Goal: Transaction & Acquisition: Purchase product/service

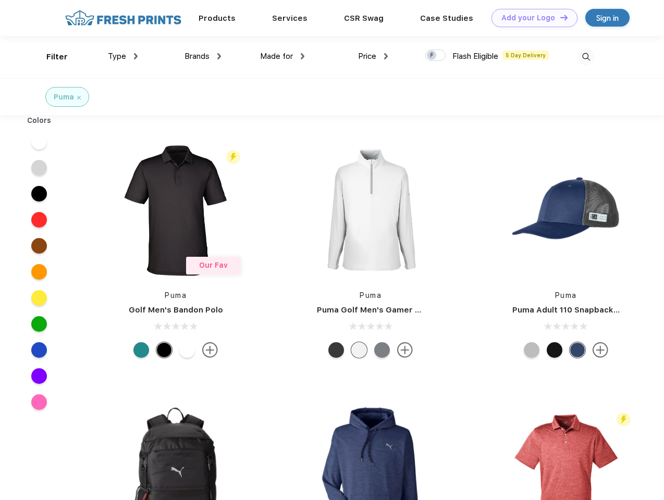
scroll to position [1, 0]
click at [531, 18] on link "Add your Logo Design Tool" at bounding box center [535, 18] width 86 height 18
click at [0, 0] on div "Design Tool" at bounding box center [0, 0] width 0 height 0
click at [559, 17] on link "Add your Logo Design Tool" at bounding box center [535, 18] width 86 height 18
click at [50, 57] on div "Filter" at bounding box center [56, 57] width 21 height 12
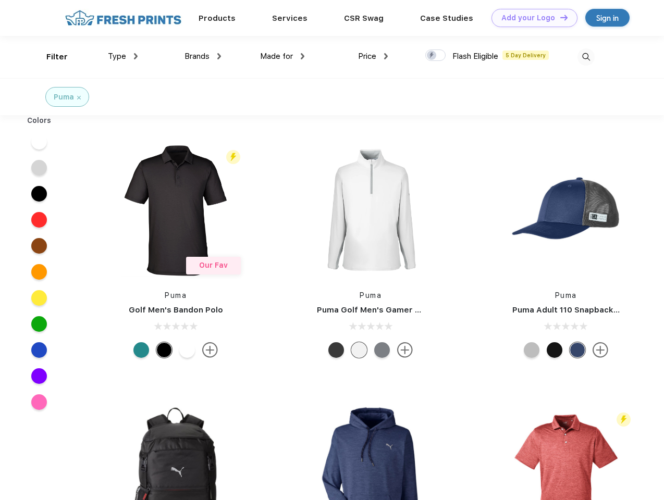
click at [123, 56] on span "Type" at bounding box center [117, 56] width 18 height 9
click at [203, 56] on span "Brands" at bounding box center [197, 56] width 25 height 9
click at [283, 56] on span "Made for" at bounding box center [276, 56] width 33 height 9
click at [373, 56] on span "Price" at bounding box center [367, 56] width 18 height 9
click at [436, 56] on div at bounding box center [435, 55] width 20 height 11
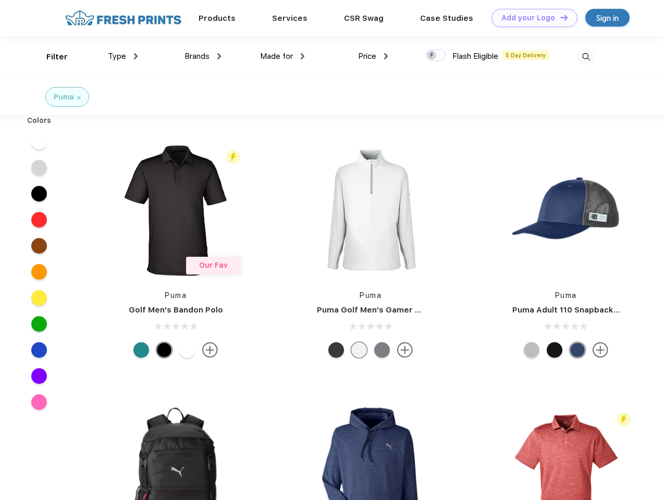
click at [432, 56] on input "checkbox" at bounding box center [428, 52] width 7 height 7
click at [586, 57] on img at bounding box center [586, 56] width 17 height 17
